Goal: Information Seeking & Learning: Learn about a topic

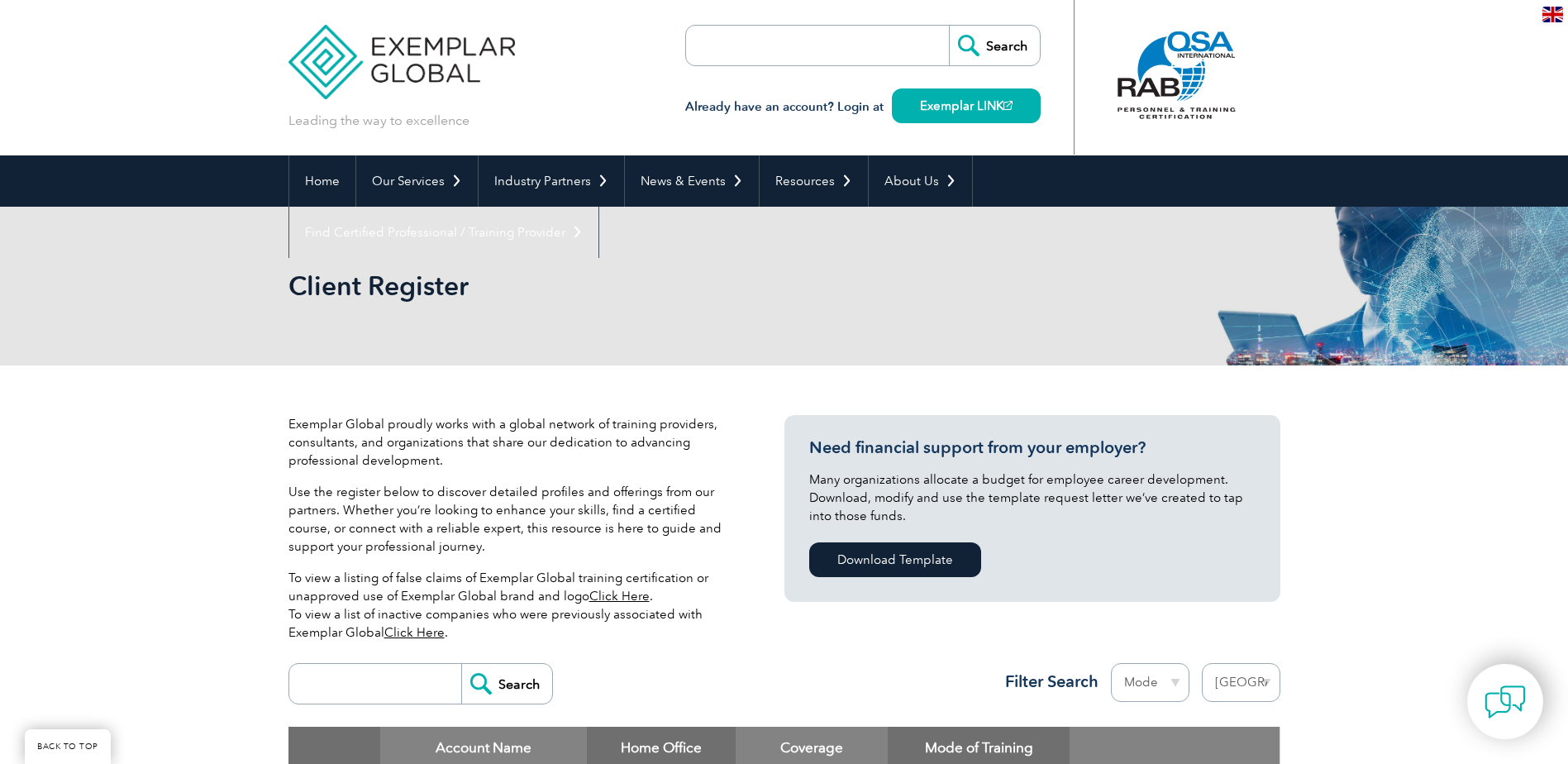
select select "[GEOGRAPHIC_DATA]"
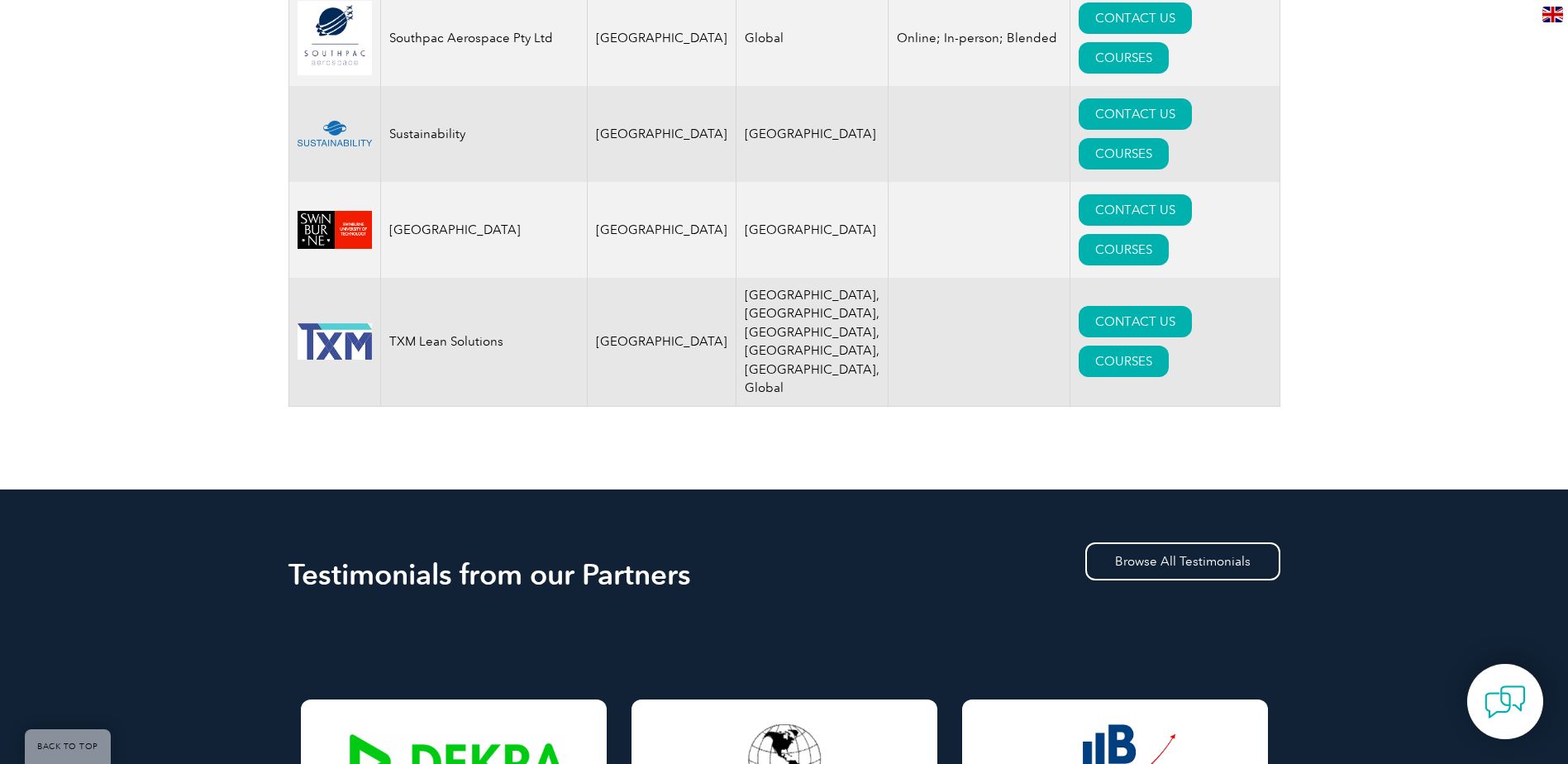
scroll to position [2726, 0]
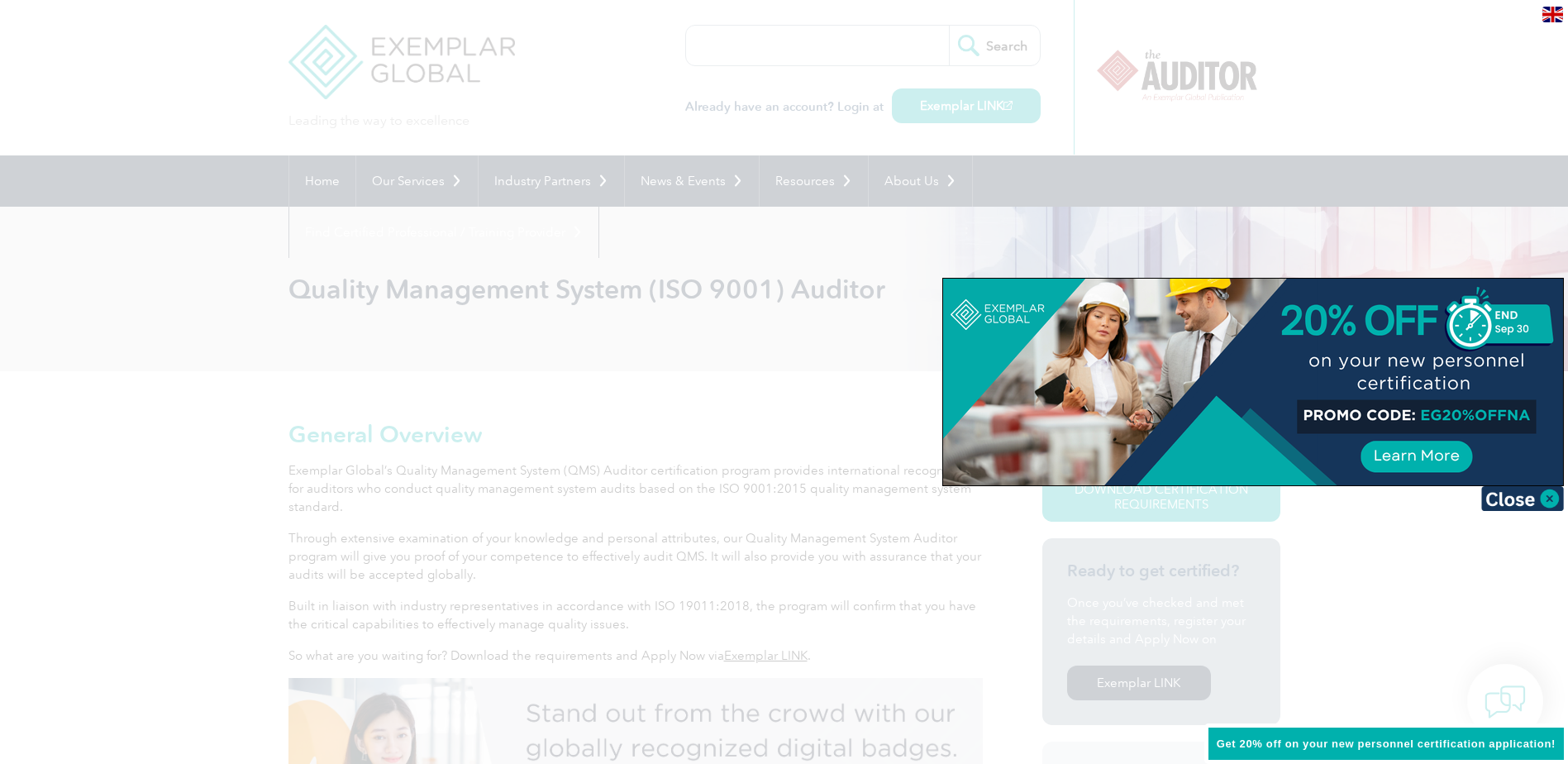
drag, startPoint x: 1532, startPoint y: 412, endPoint x: 1407, endPoint y: 412, distance: 125.0
click at [1407, 412] on div at bounding box center [1254, 382] width 621 height 207
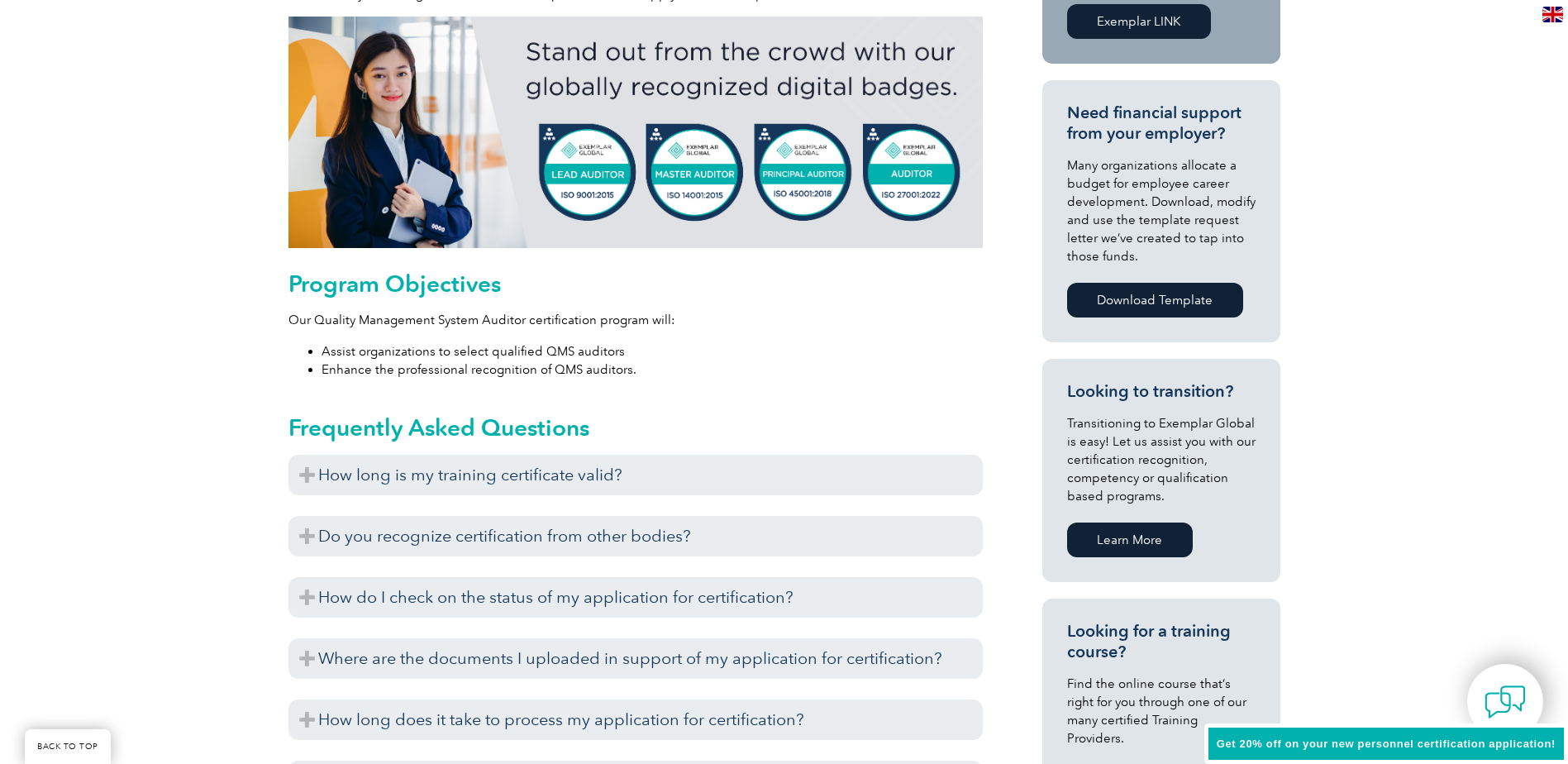
scroll to position [743, 0]
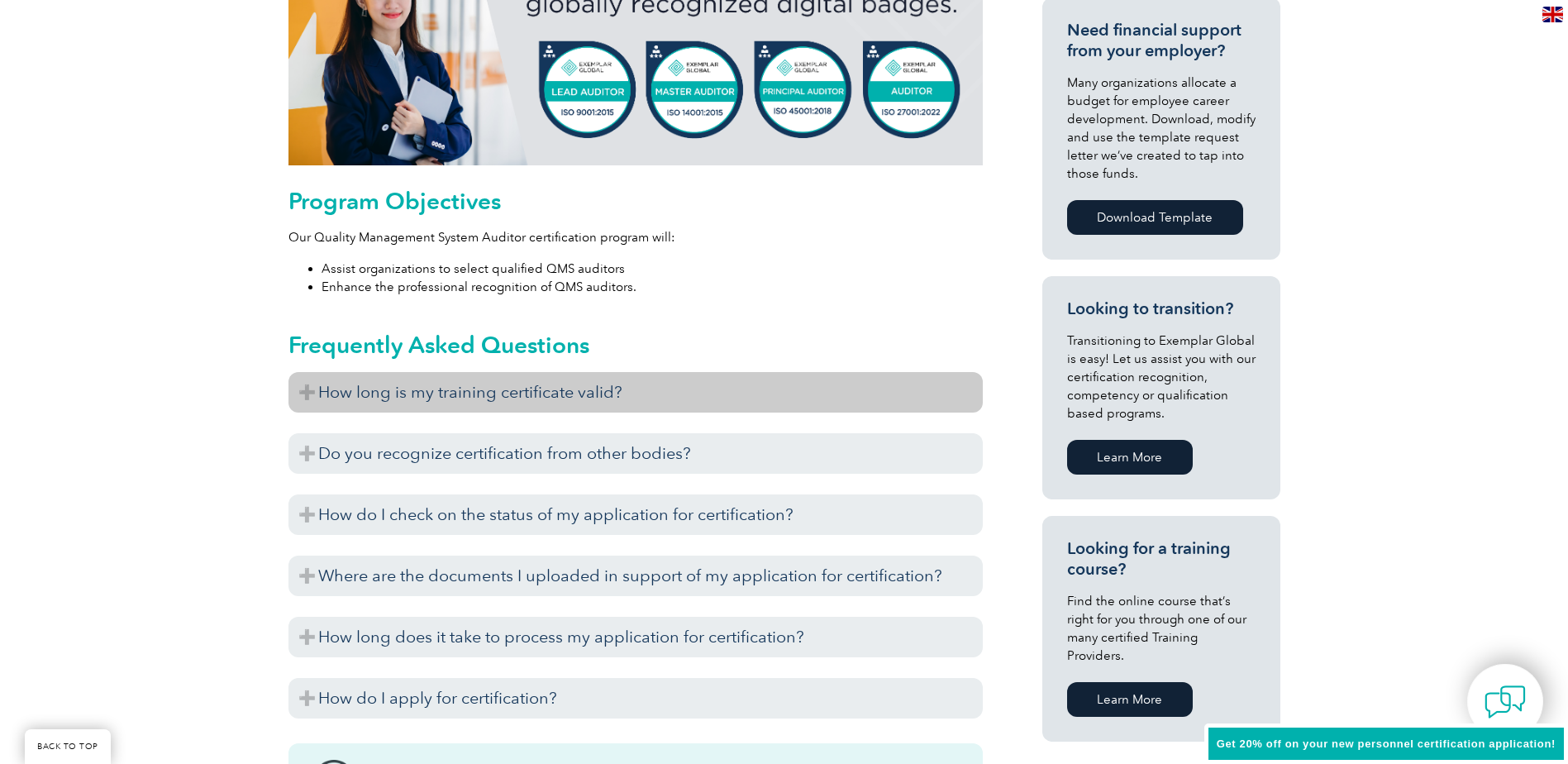
click at [548, 391] on h3 "How long is my training certificate valid?" at bounding box center [635, 392] width 694 height 40
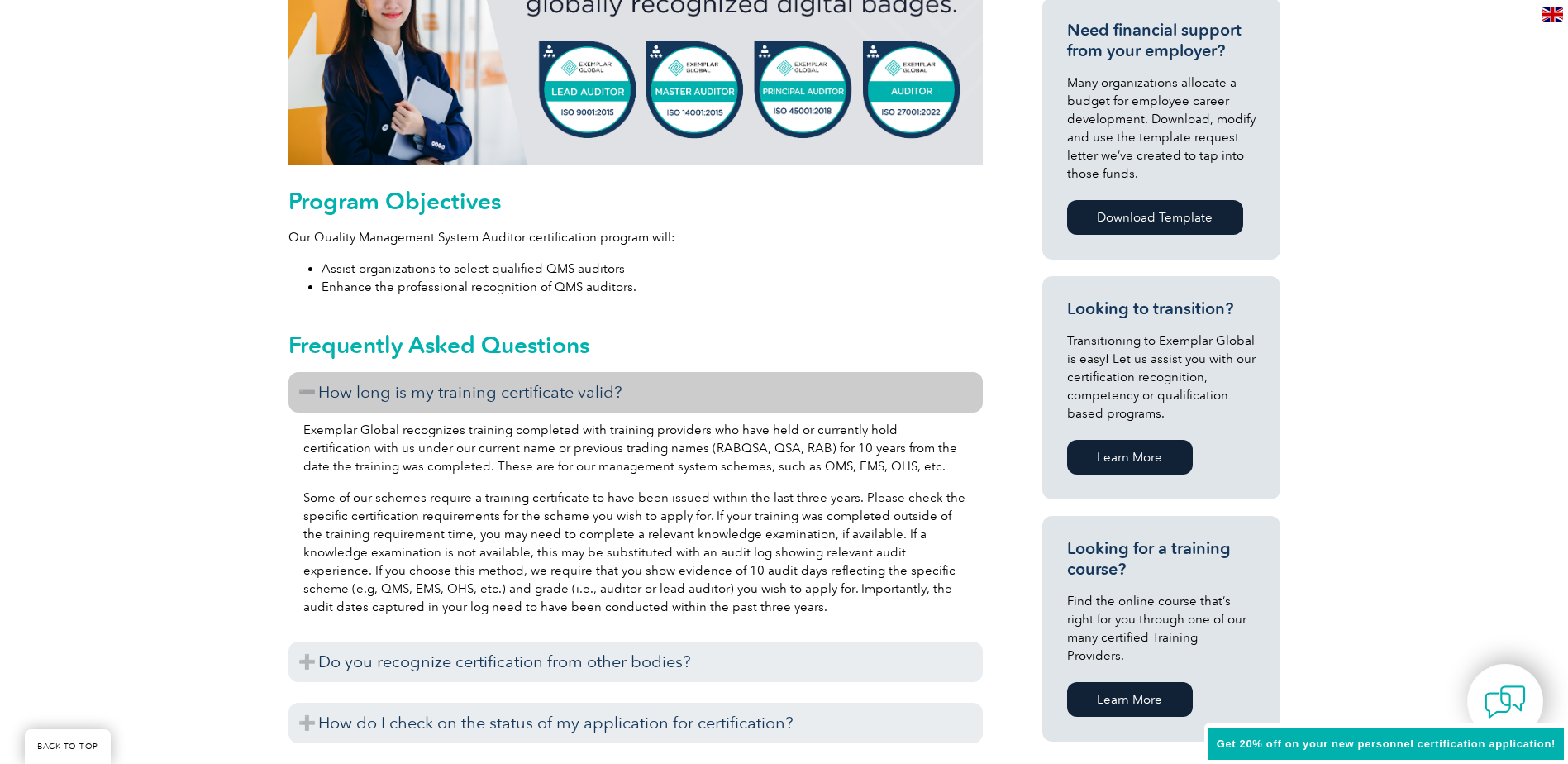
click at [548, 391] on h3 "How long is my training certificate valid?" at bounding box center [635, 392] width 694 height 40
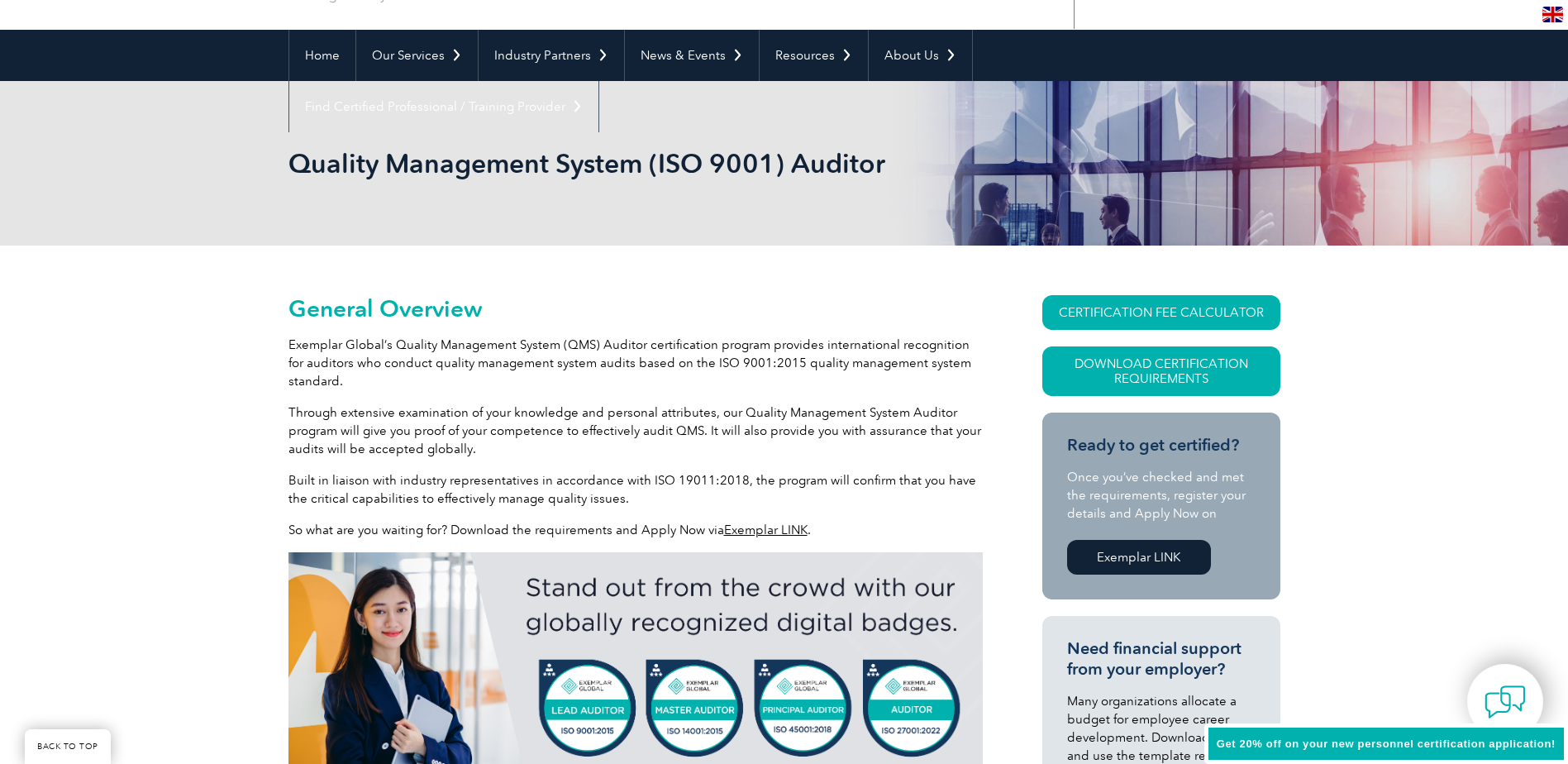
scroll to position [0, 0]
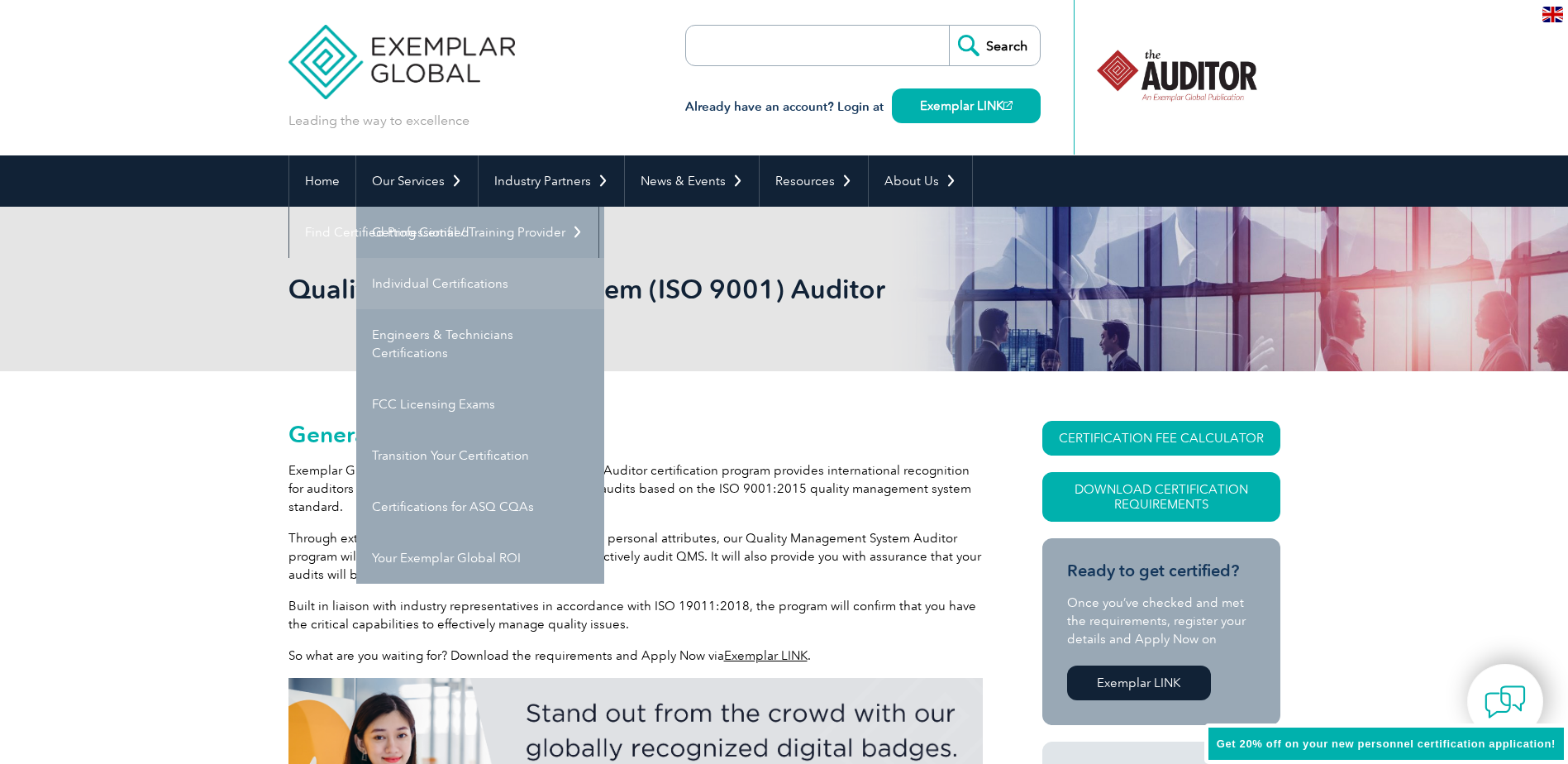
click at [417, 271] on link "Individual Certifications" at bounding box center [481, 284] width 248 height 51
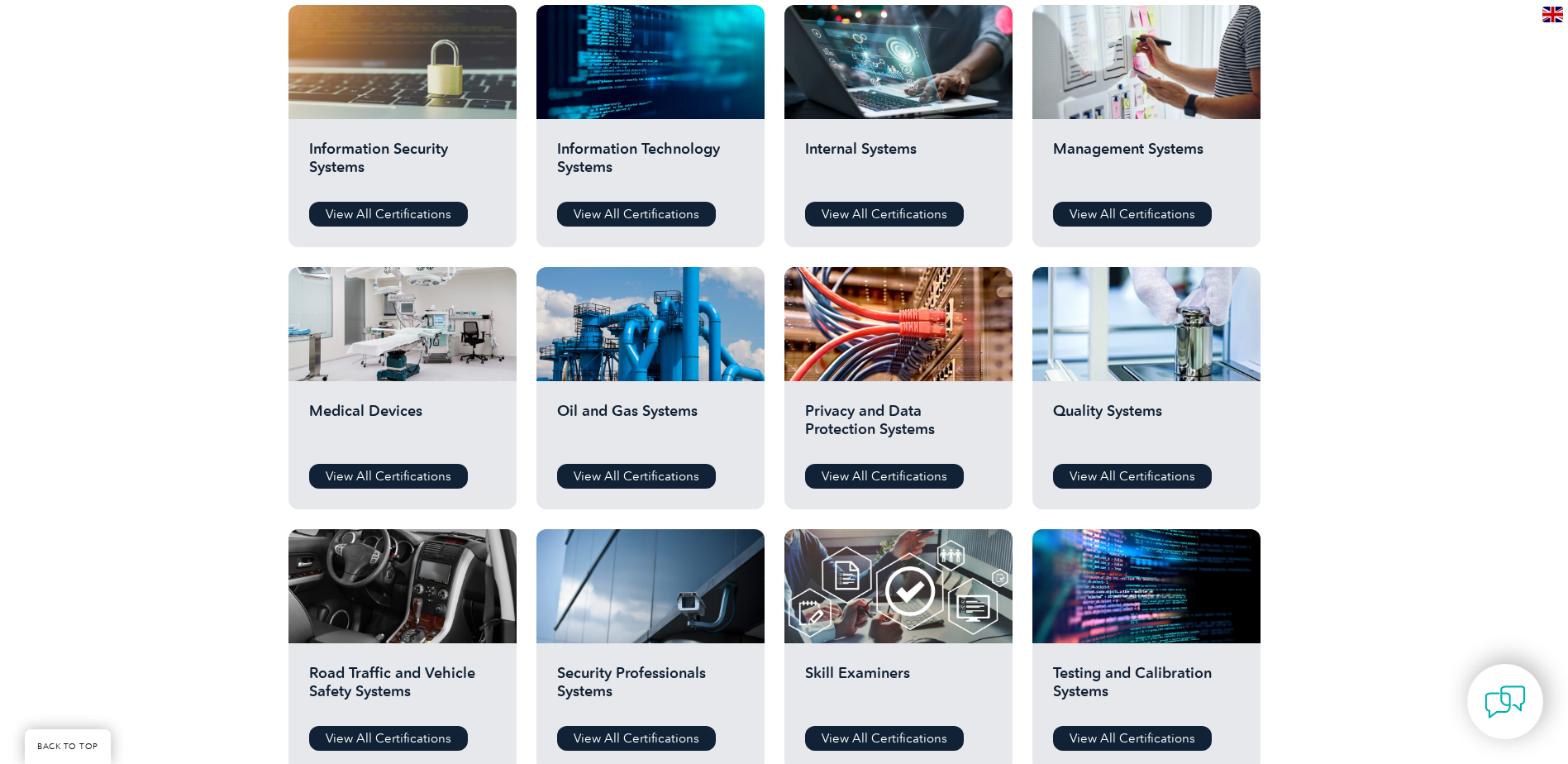
scroll to position [909, 0]
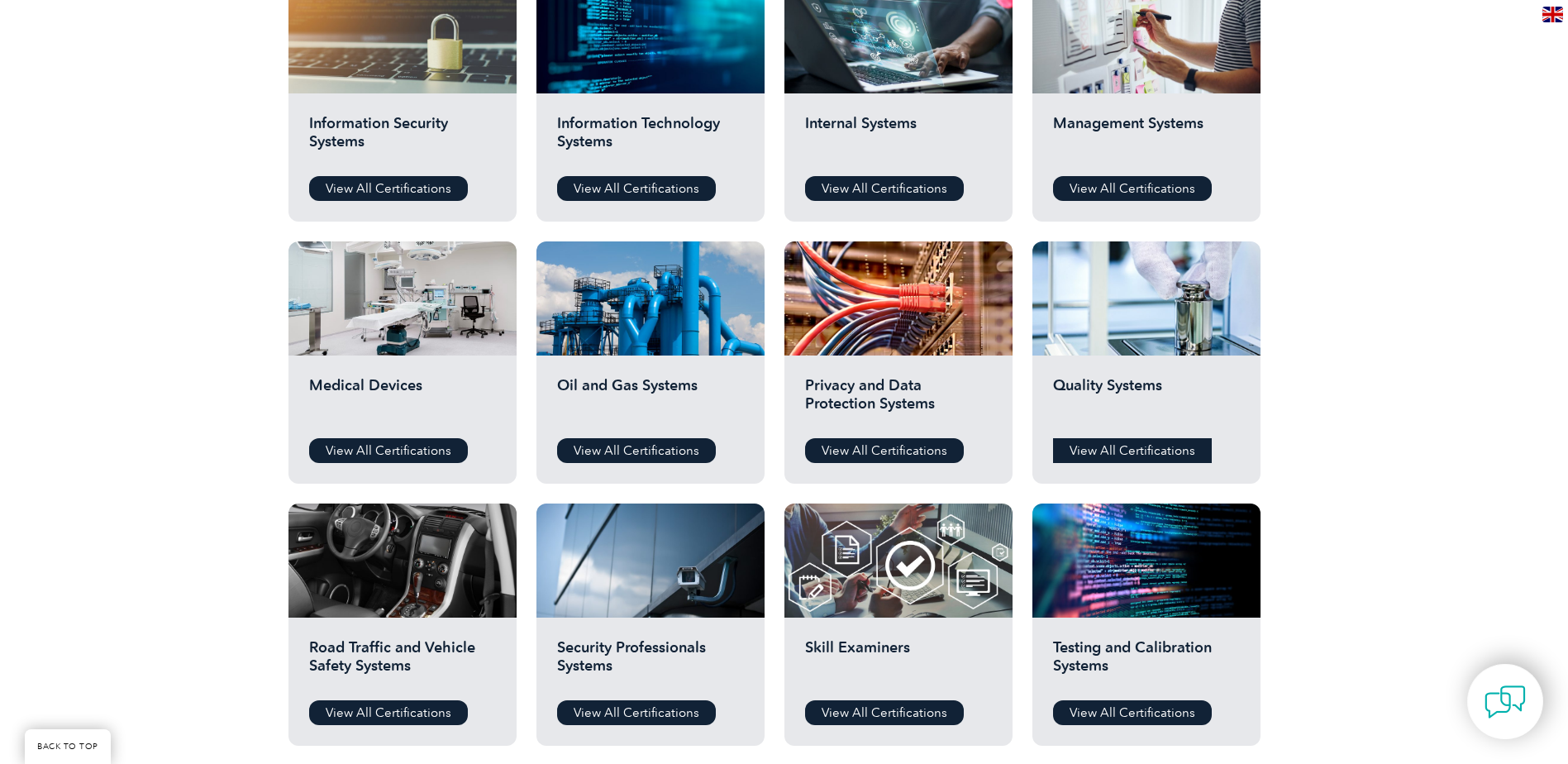
click at [1127, 455] on link "View All Certifications" at bounding box center [1132, 450] width 159 height 25
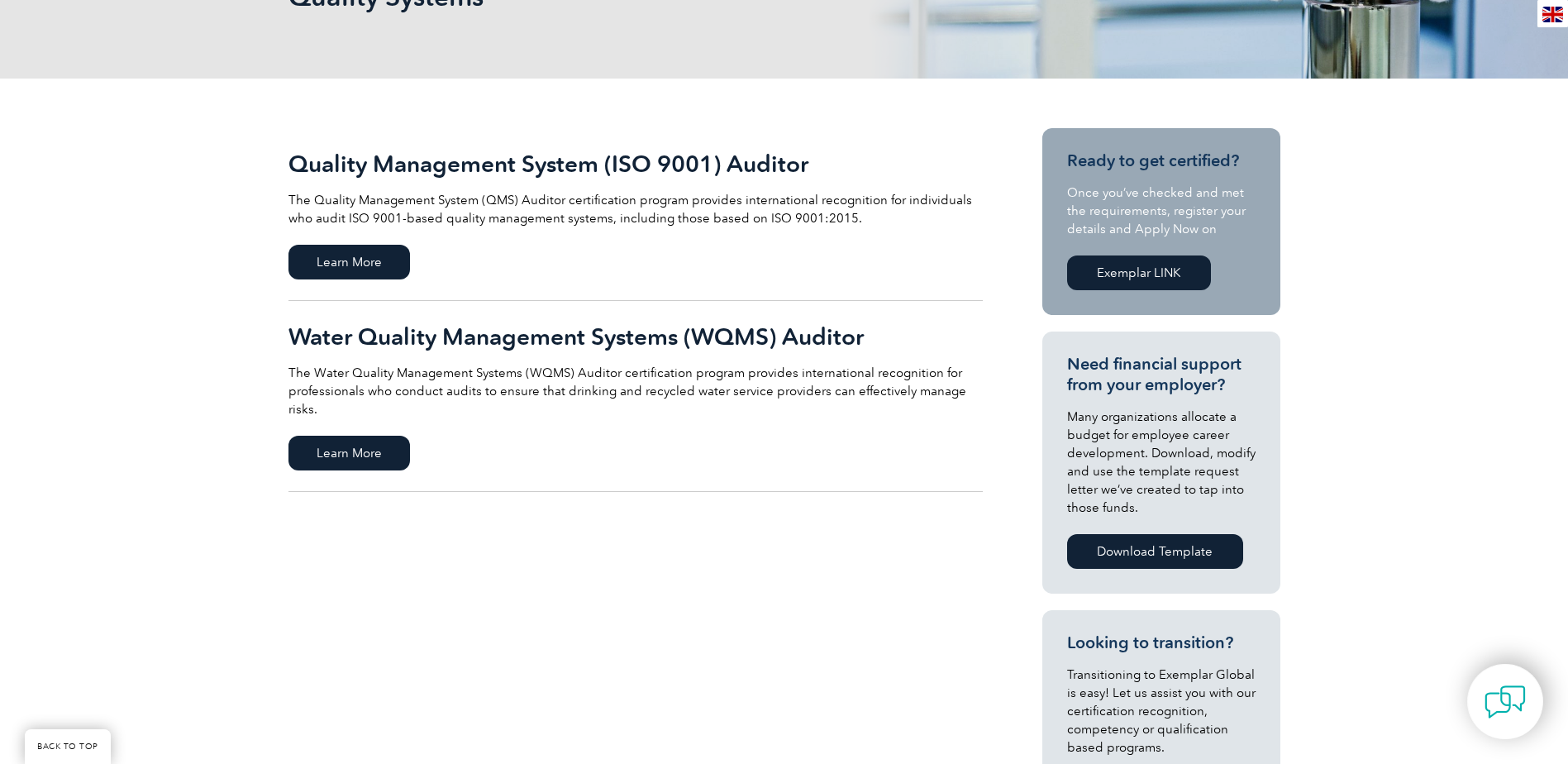
scroll to position [331, 0]
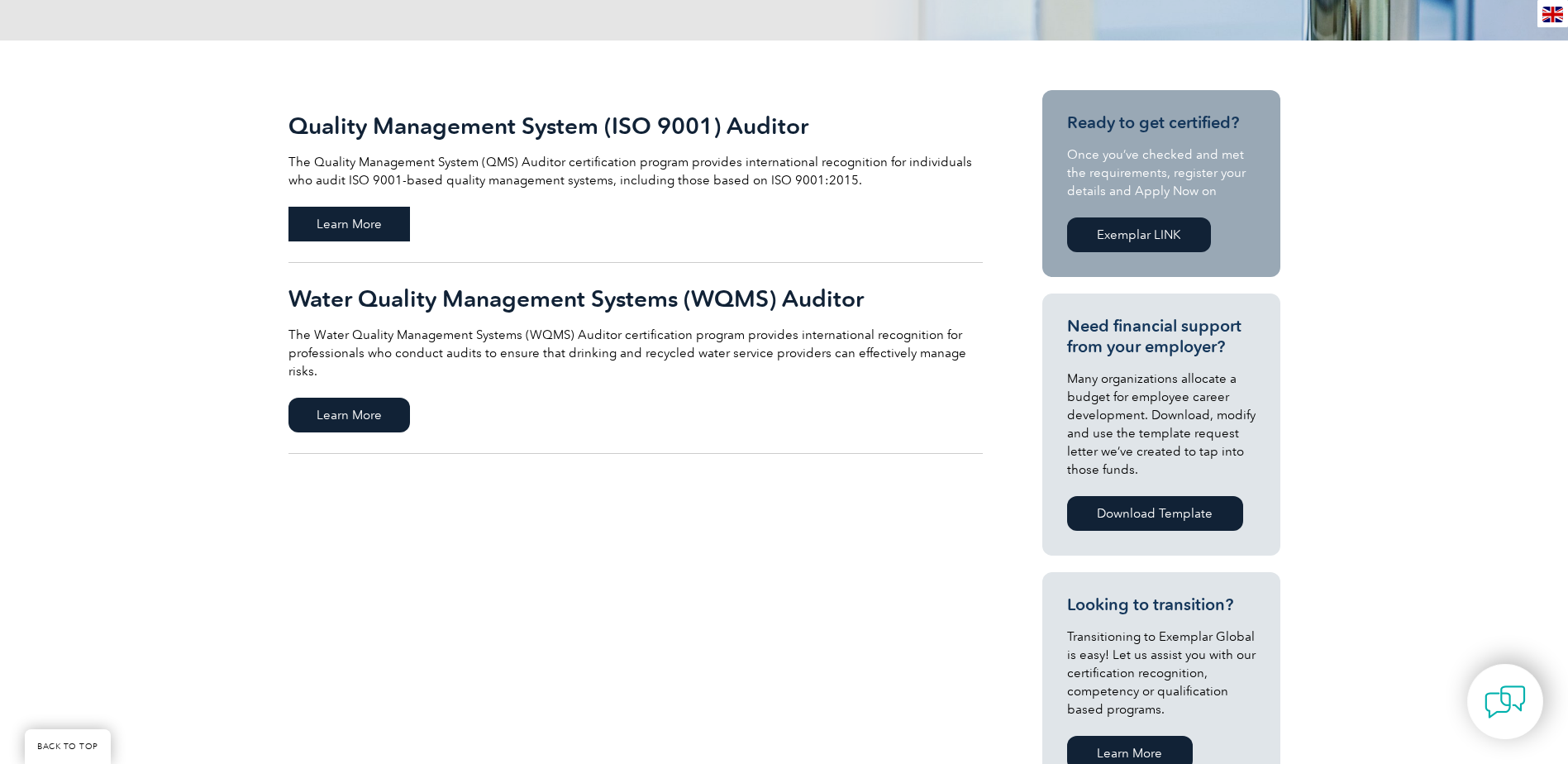
click at [366, 229] on span "Learn More" at bounding box center [349, 223] width 121 height 34
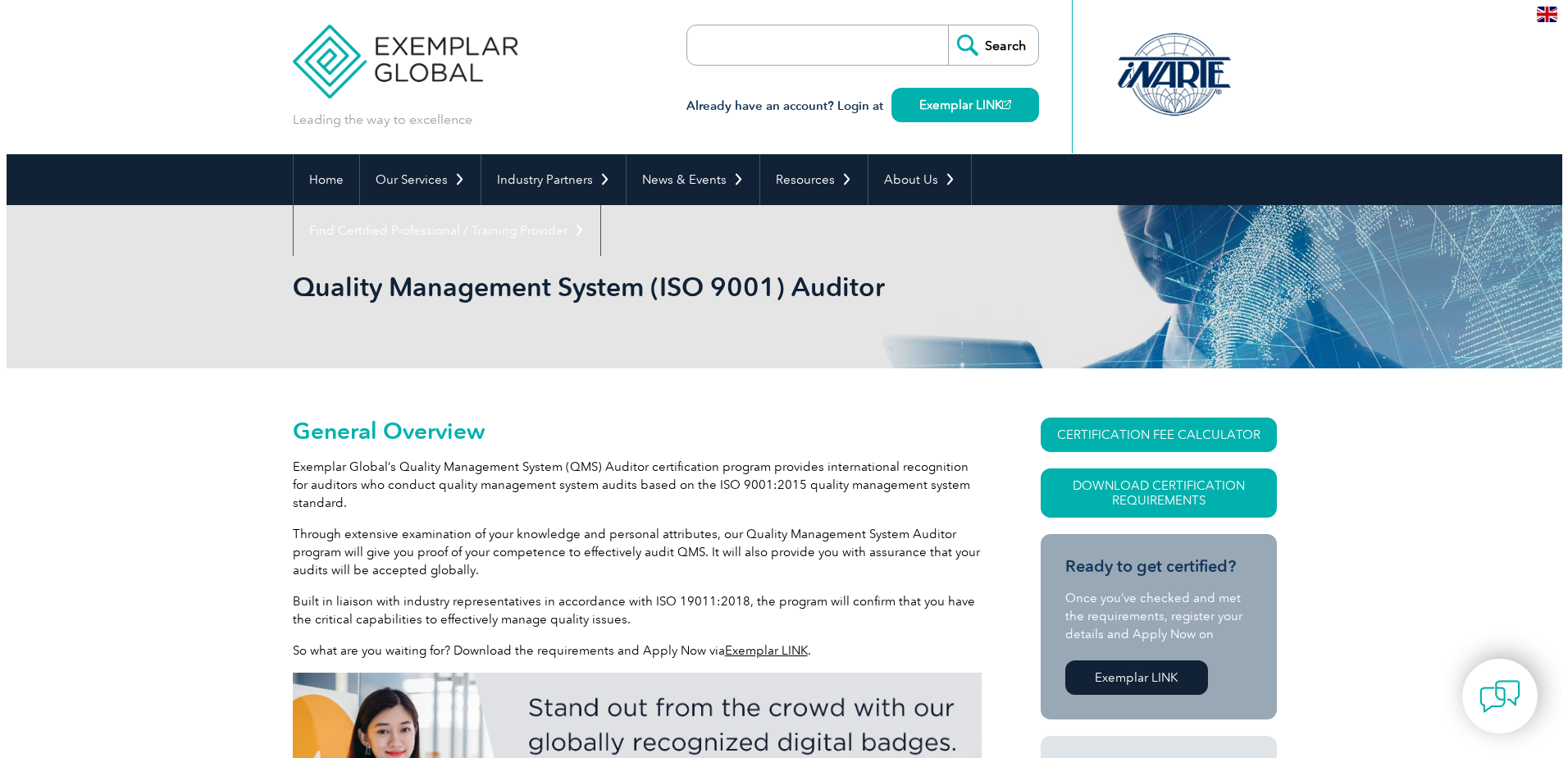
scroll to position [82, 0]
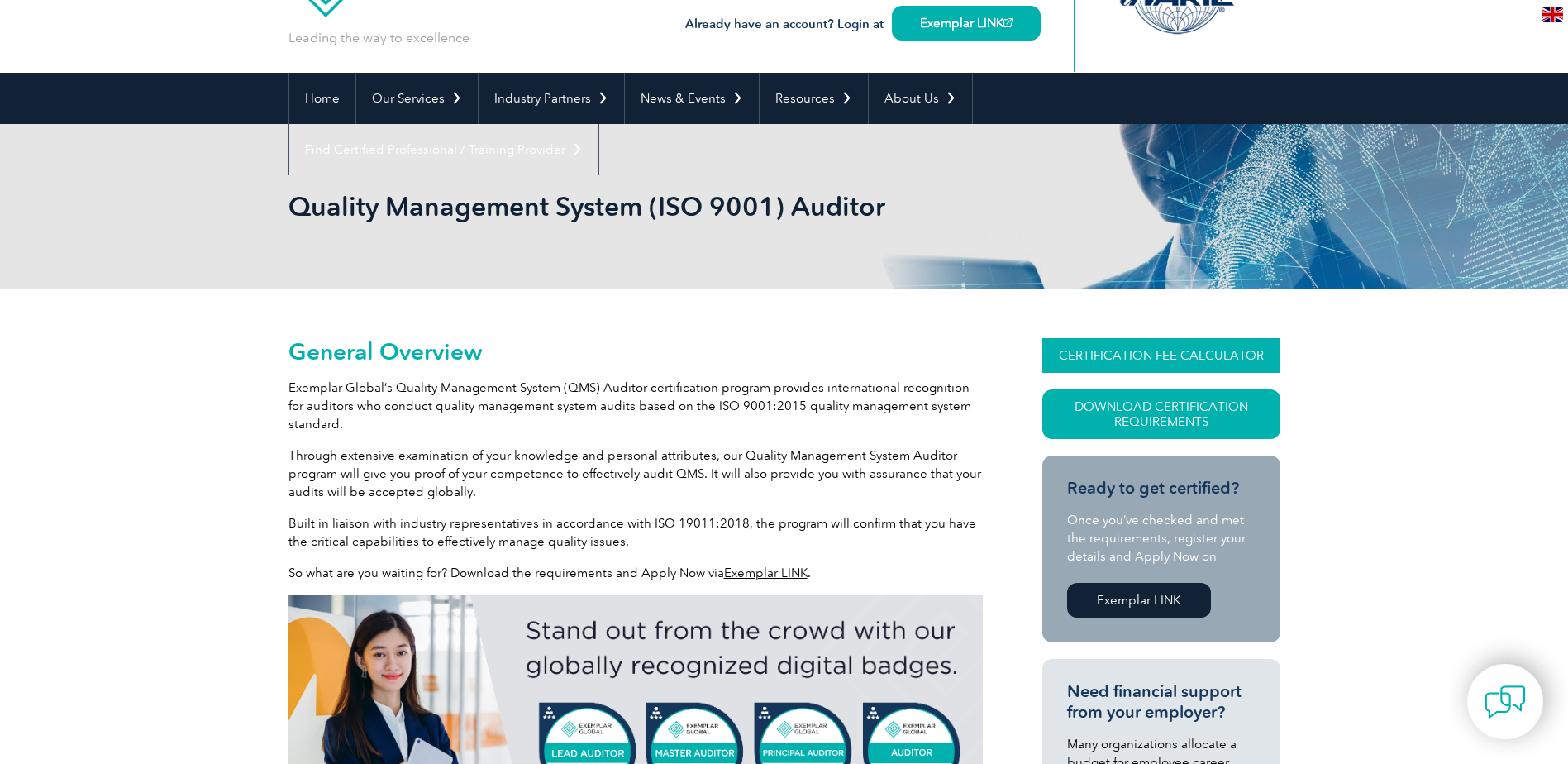
click at [1154, 357] on link "CERTIFICATION FEE CALCULATOR" at bounding box center [1161, 354] width 238 height 34
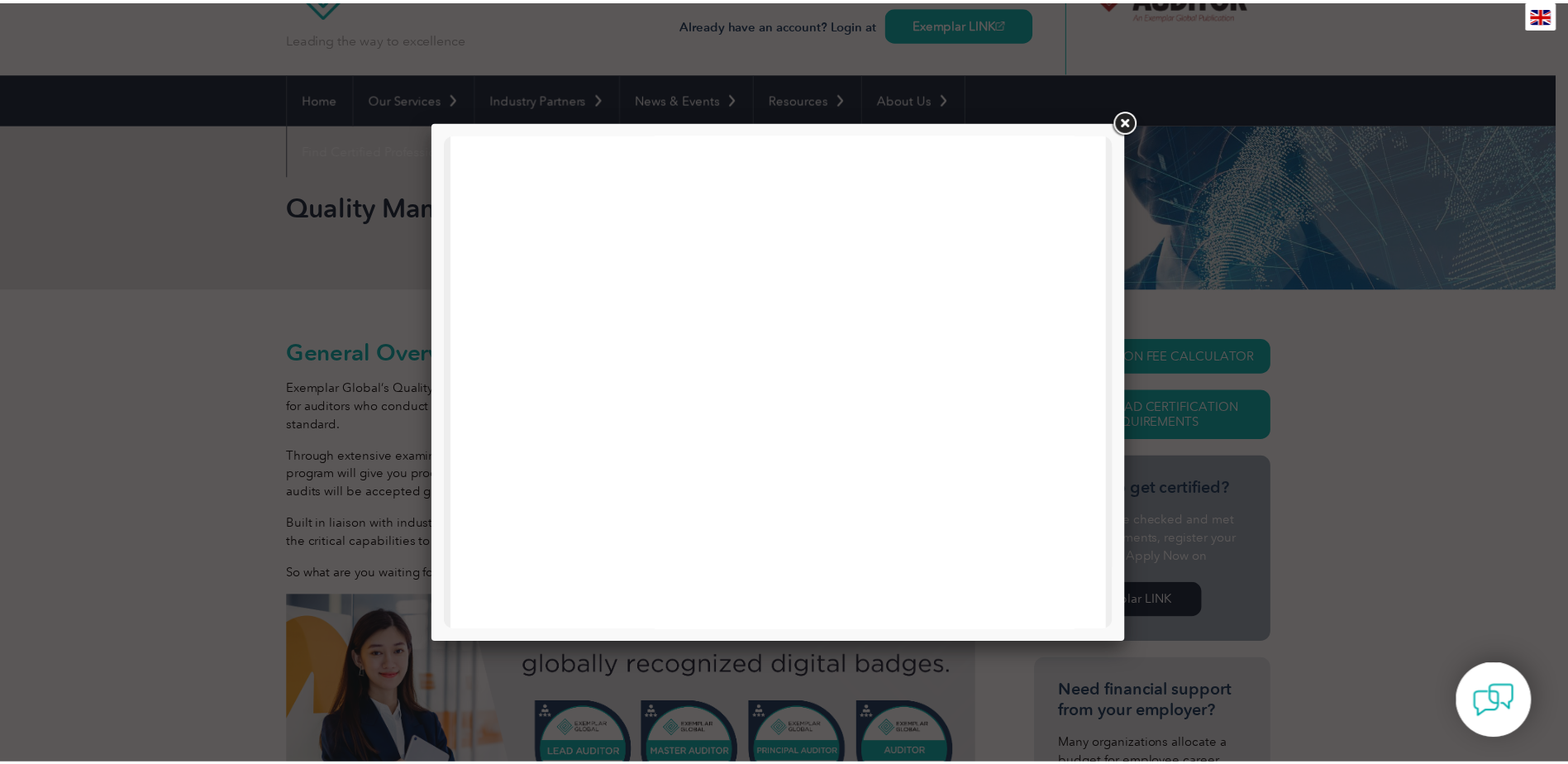
scroll to position [496, 0]
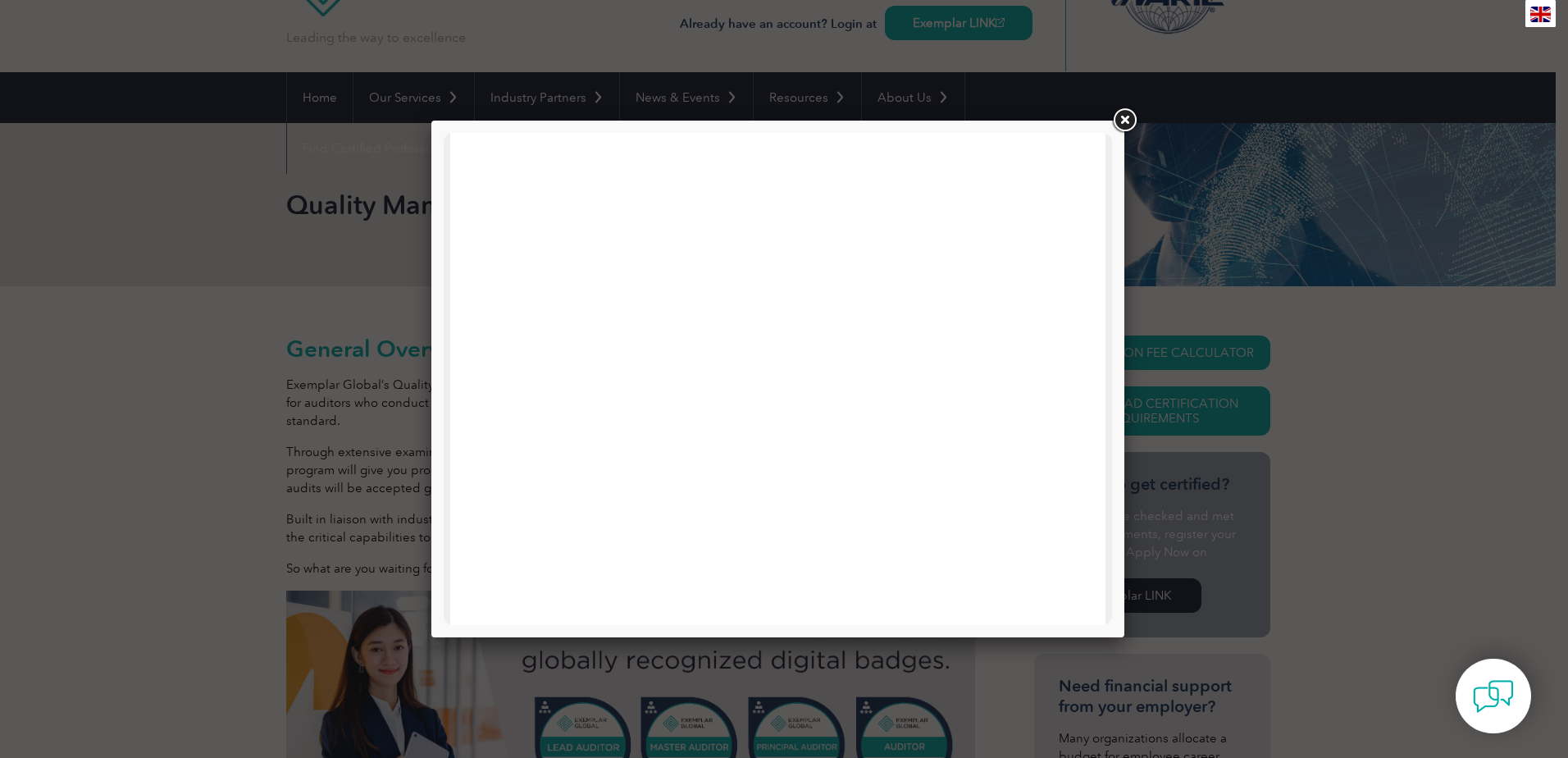
click at [1126, 120] on link at bounding box center [1124, 120] width 29 height 29
